Goal: Check status: Check status

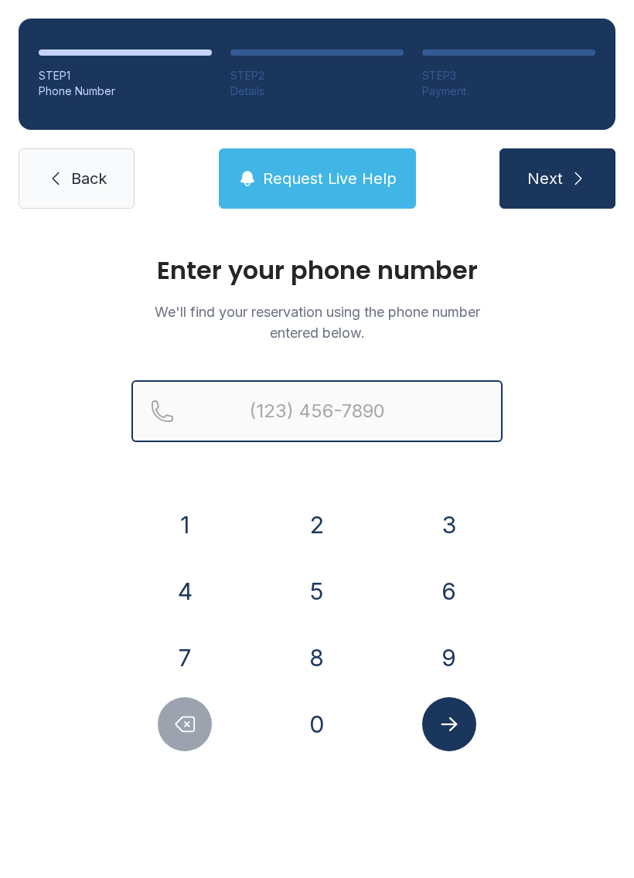
click at [390, 401] on input "Reservation phone number" at bounding box center [316, 411] width 371 height 62
type input "("
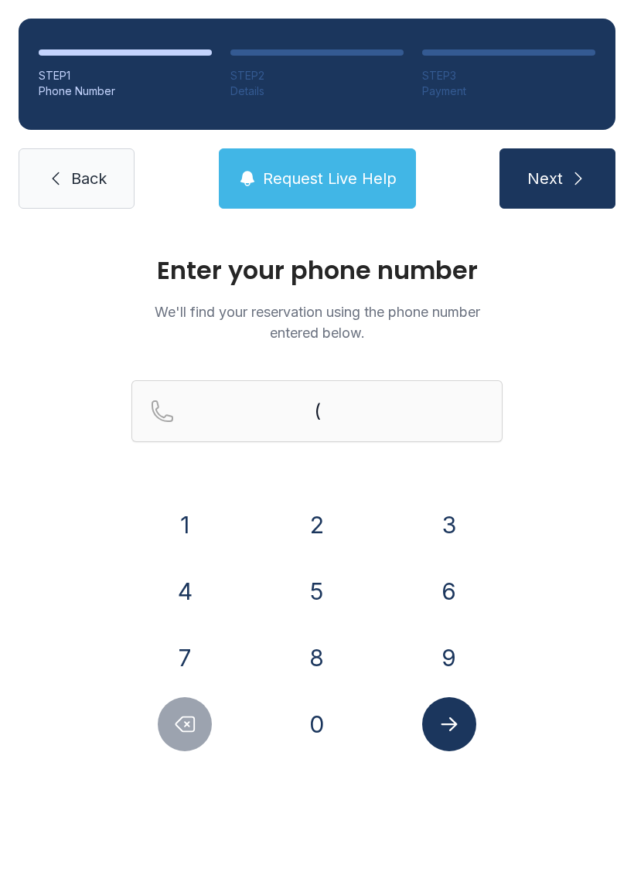
click at [597, 506] on div "Enter your phone number We'll find your reservation using the phone number ente…" at bounding box center [317, 520] width 634 height 586
click at [313, 649] on button "8" at bounding box center [317, 658] width 54 height 54
click at [342, 717] on button "0" at bounding box center [317, 724] width 54 height 54
click at [192, 583] on button "4" at bounding box center [185, 591] width 54 height 54
click at [457, 652] on button "9" at bounding box center [449, 658] width 54 height 54
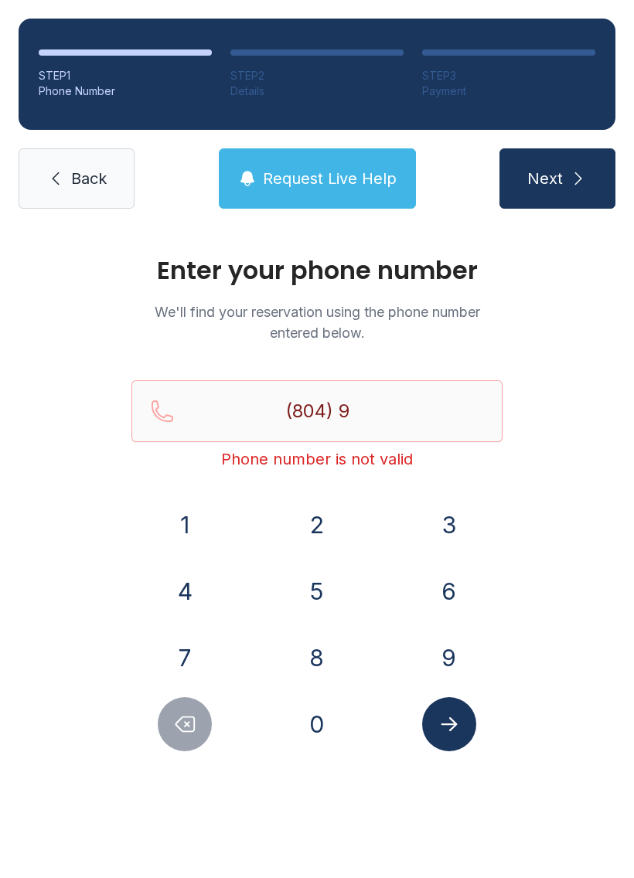
click at [339, 703] on div "0" at bounding box center [317, 724] width 107 height 54
click at [172, 588] on button "4" at bounding box center [185, 591] width 54 height 54
click at [177, 718] on icon "Delete number" at bounding box center [184, 724] width 23 height 23
click at [341, 721] on button "0" at bounding box center [317, 724] width 54 height 54
click at [193, 583] on button "4" at bounding box center [185, 591] width 54 height 54
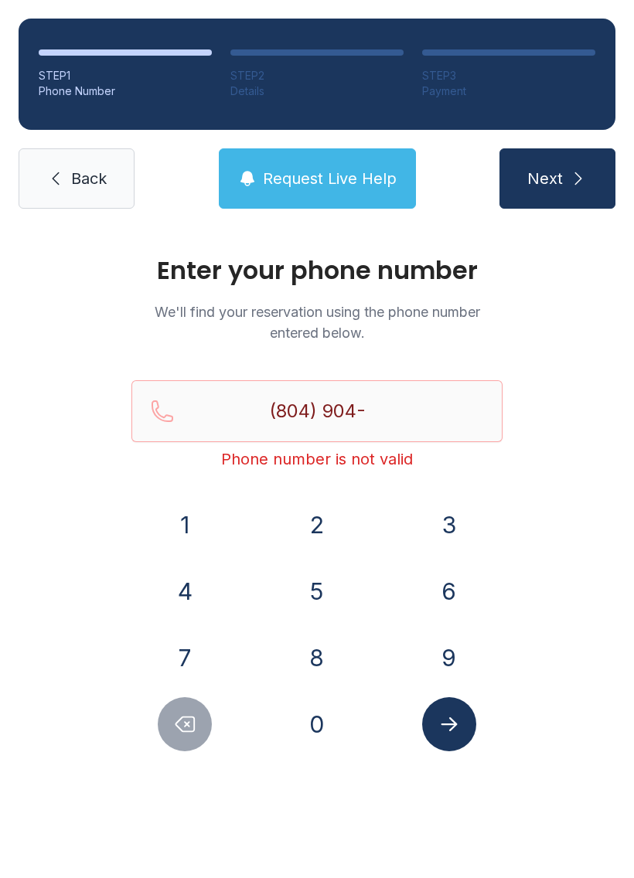
click at [189, 652] on button "7" at bounding box center [185, 658] width 54 height 54
click at [315, 528] on button "2" at bounding box center [317, 525] width 54 height 54
click at [319, 658] on button "8" at bounding box center [317, 658] width 54 height 54
click at [304, 597] on button "5" at bounding box center [317, 591] width 54 height 54
type input "[PHONE_NUMBER]"
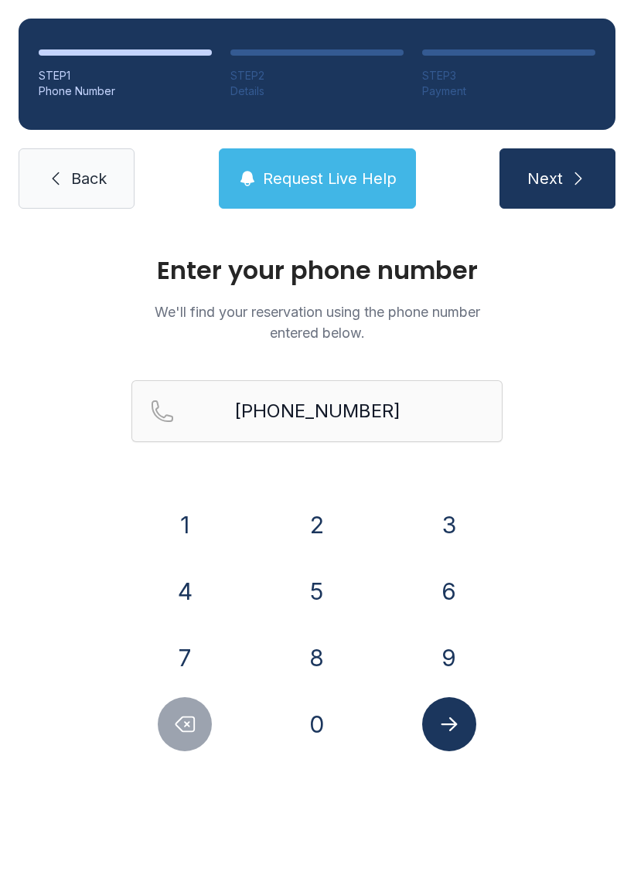
click at [445, 724] on icon "Submit lookup form" at bounding box center [449, 724] width 16 height 14
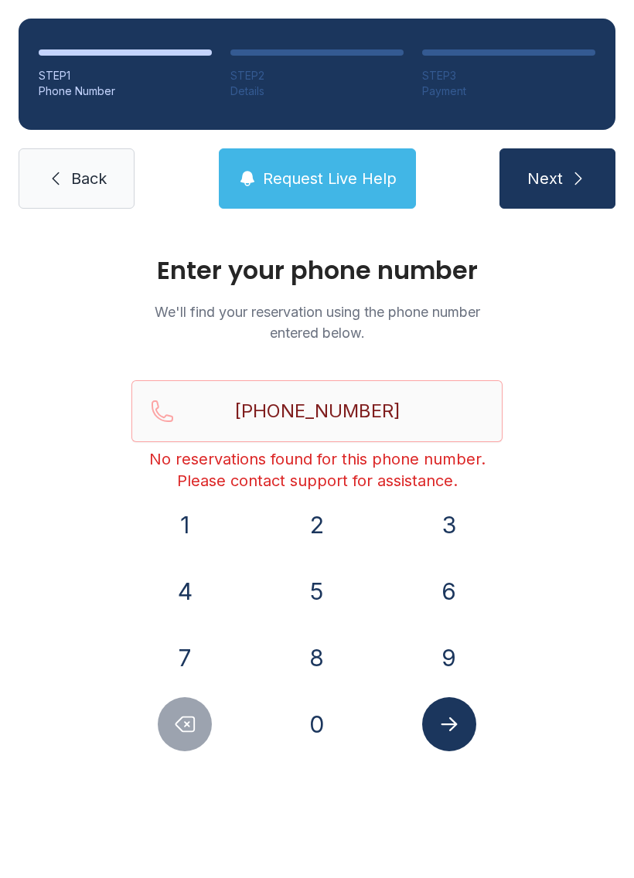
click at [553, 172] on span "Next" at bounding box center [545, 179] width 36 height 22
click at [489, 113] on ol "STEP 1 Phone Number STEP 2 Details STEP 3 Payment" at bounding box center [317, 74] width 597 height 111
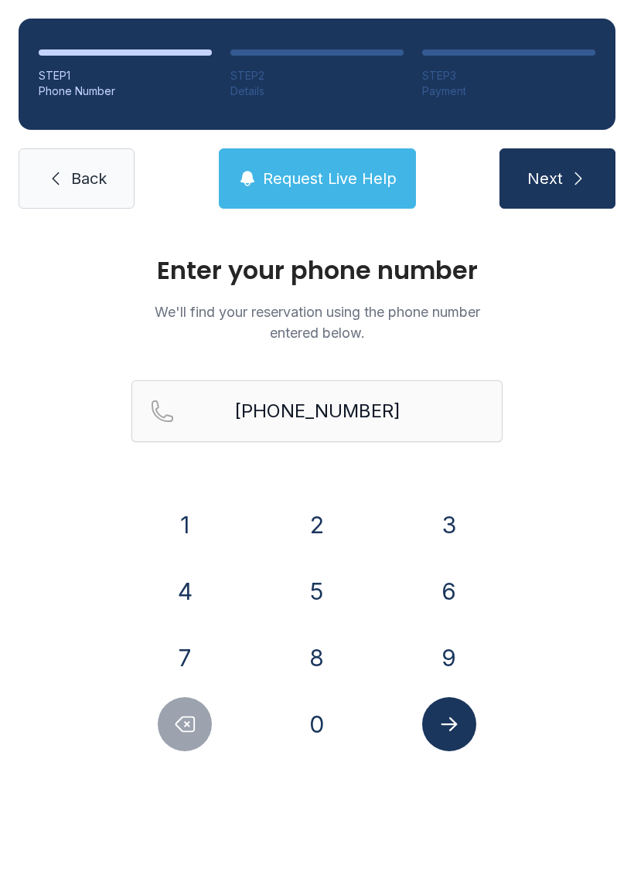
click at [366, 175] on span "Request Live Help" at bounding box center [330, 179] width 134 height 22
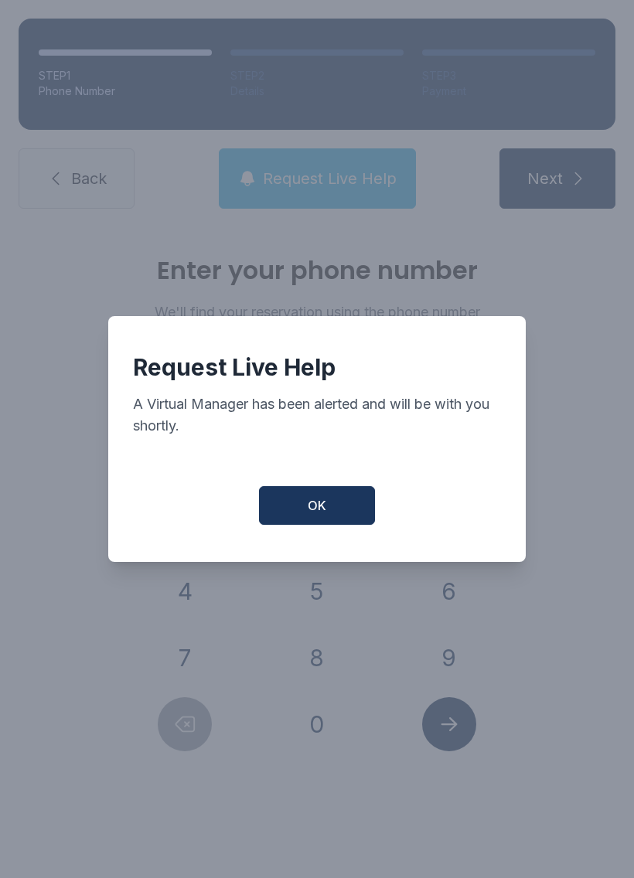
click at [346, 517] on button "OK" at bounding box center [317, 505] width 116 height 39
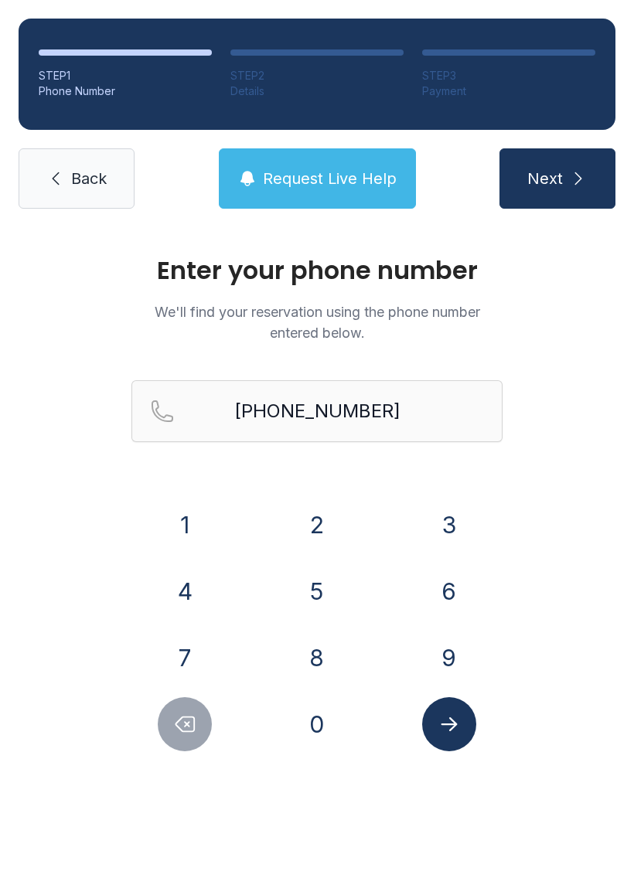
click at [90, 176] on span "Back" at bounding box center [89, 179] width 36 height 22
